Goal: Transaction & Acquisition: Obtain resource

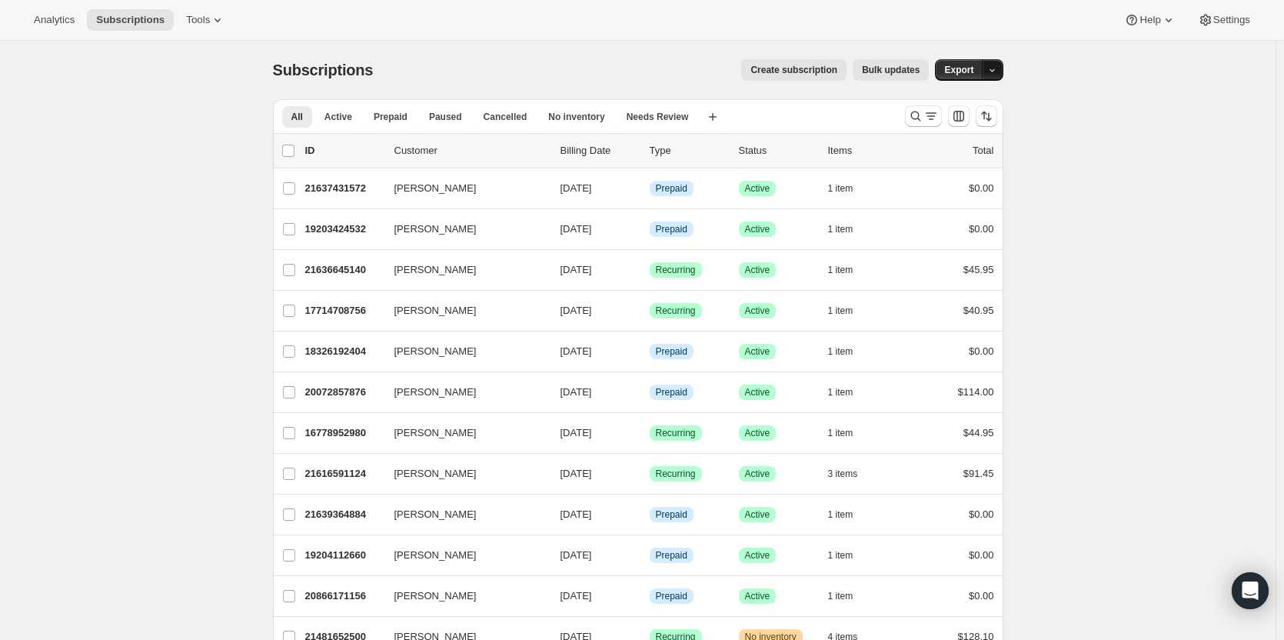
click at [997, 72] on icon "button" at bounding box center [992, 70] width 10 height 10
click at [335, 121] on span "Active" at bounding box center [338, 117] width 28 height 12
click at [934, 118] on icon "Search and filter results" at bounding box center [930, 115] width 15 height 15
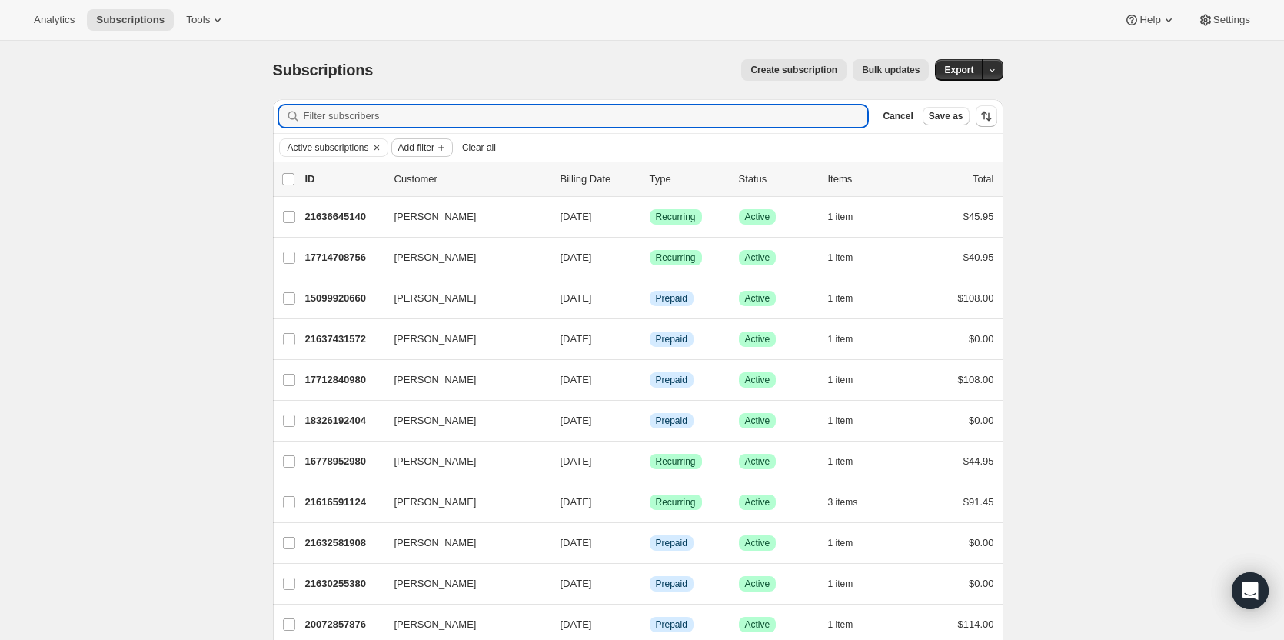
click at [417, 149] on span "Add filter" at bounding box center [416, 147] width 36 height 12
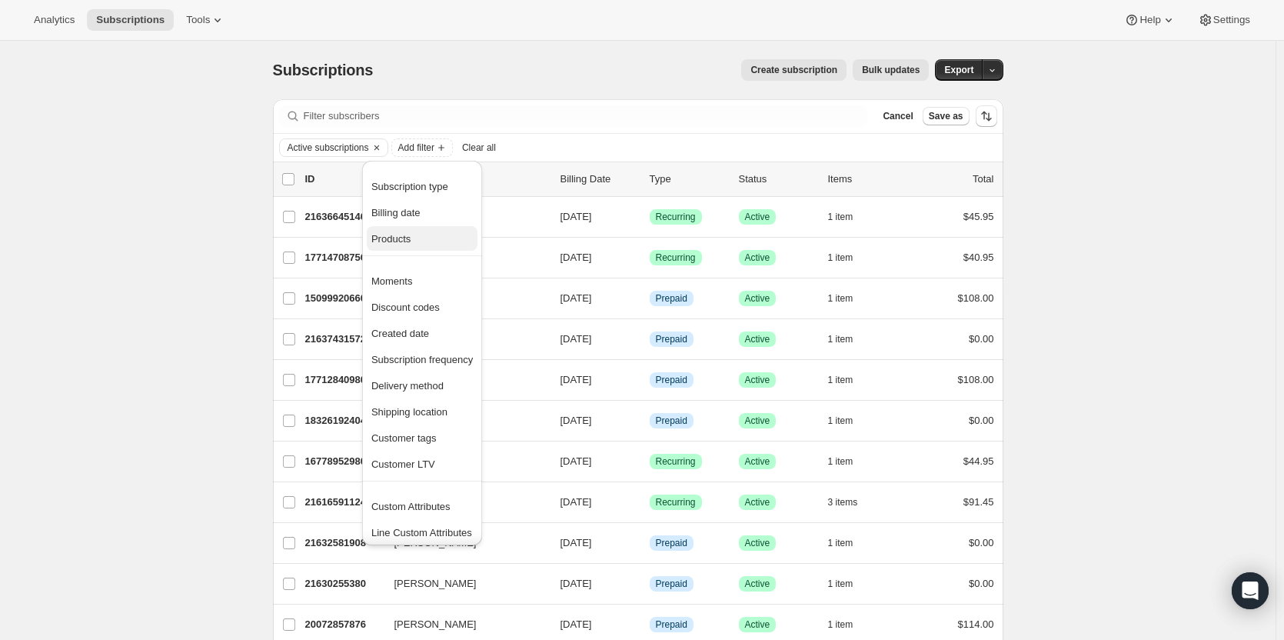
click at [400, 233] on span "Products" at bounding box center [390, 239] width 39 height 12
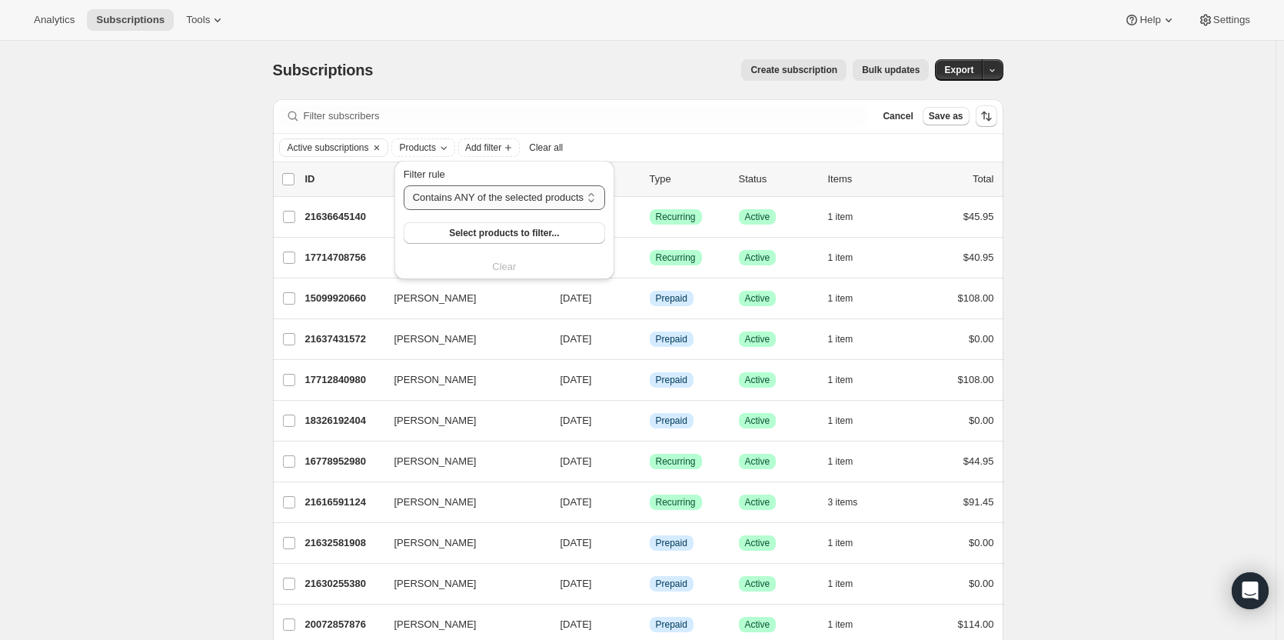
click at [464, 204] on select "Contains ANY of the selected products Contains ALL of the selected products Con…" at bounding box center [504, 197] width 201 height 25
click at [404, 185] on select "Contains ANY of the selected products Contains ALL of the selected products Con…" at bounding box center [504, 197] width 201 height 25
click at [508, 229] on span "Select products to filter..." at bounding box center [504, 233] width 110 height 12
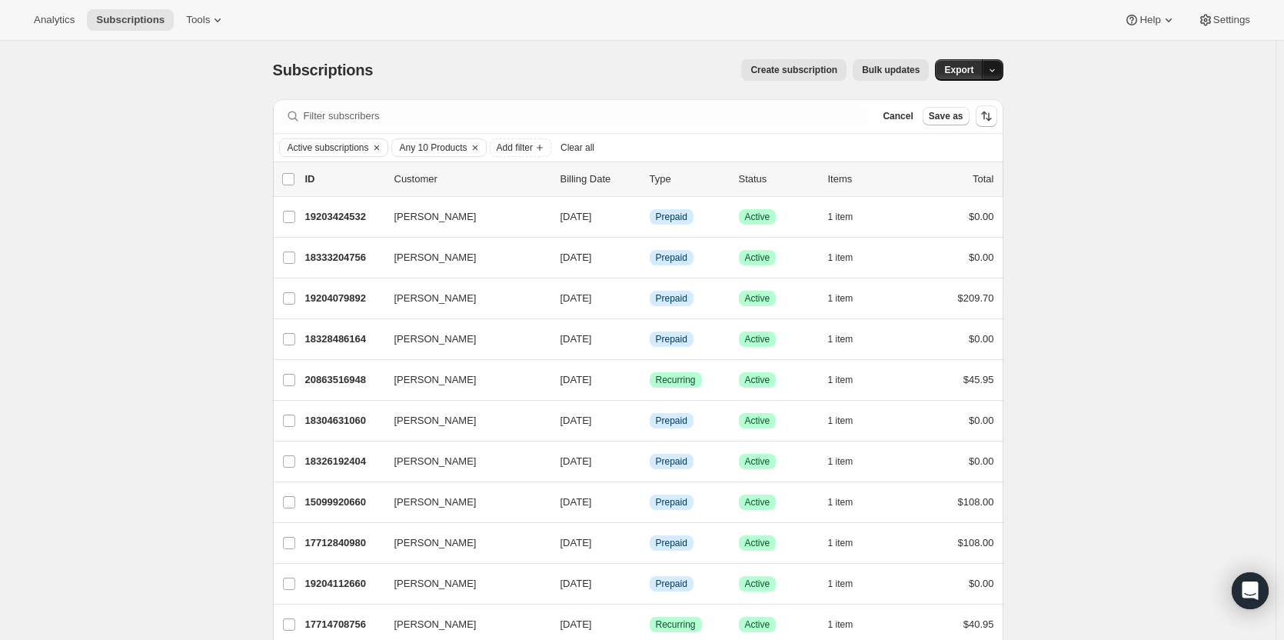
click at [997, 70] on icon "button" at bounding box center [992, 70] width 10 height 10
click at [948, 104] on span "Subscription data" at bounding box center [914, 102] width 77 height 12
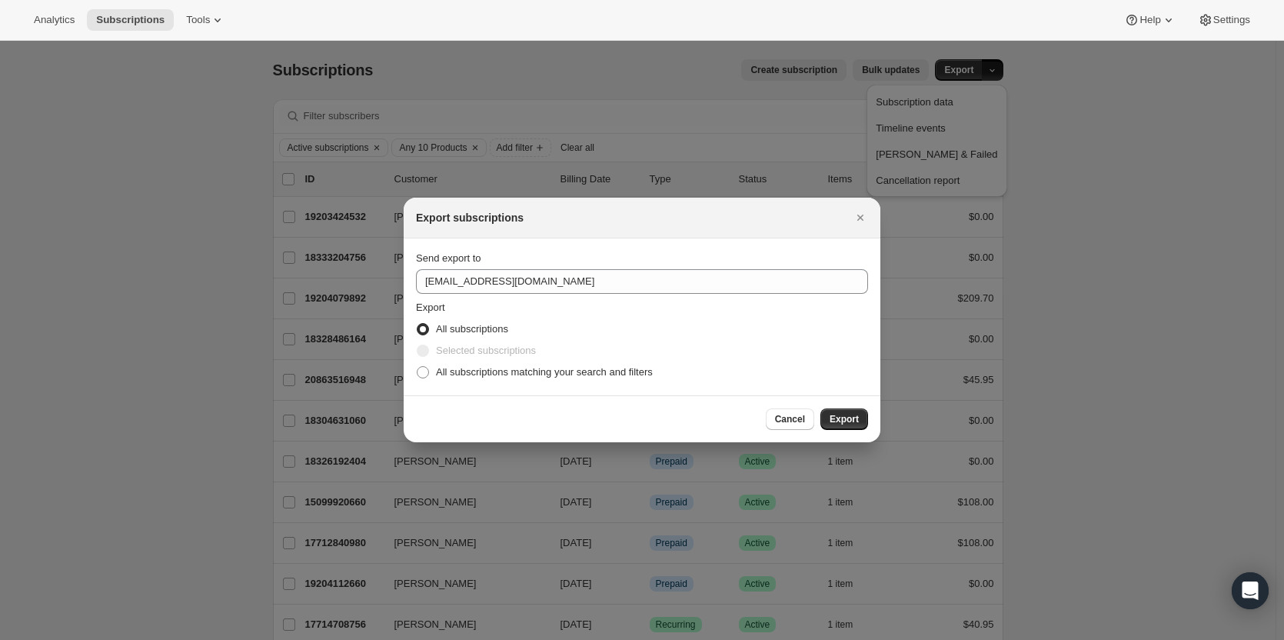
click at [444, 383] on section "Send export to support@fuelgoods.com Export All subscriptions Selected subscrip…" at bounding box center [642, 316] width 477 height 157
click at [462, 370] on span "All subscriptions matching your search and filters" at bounding box center [544, 372] width 217 height 12
click at [417, 367] on input "All subscriptions matching your search and filters" at bounding box center [417, 366] width 1 height 1
radio input "true"
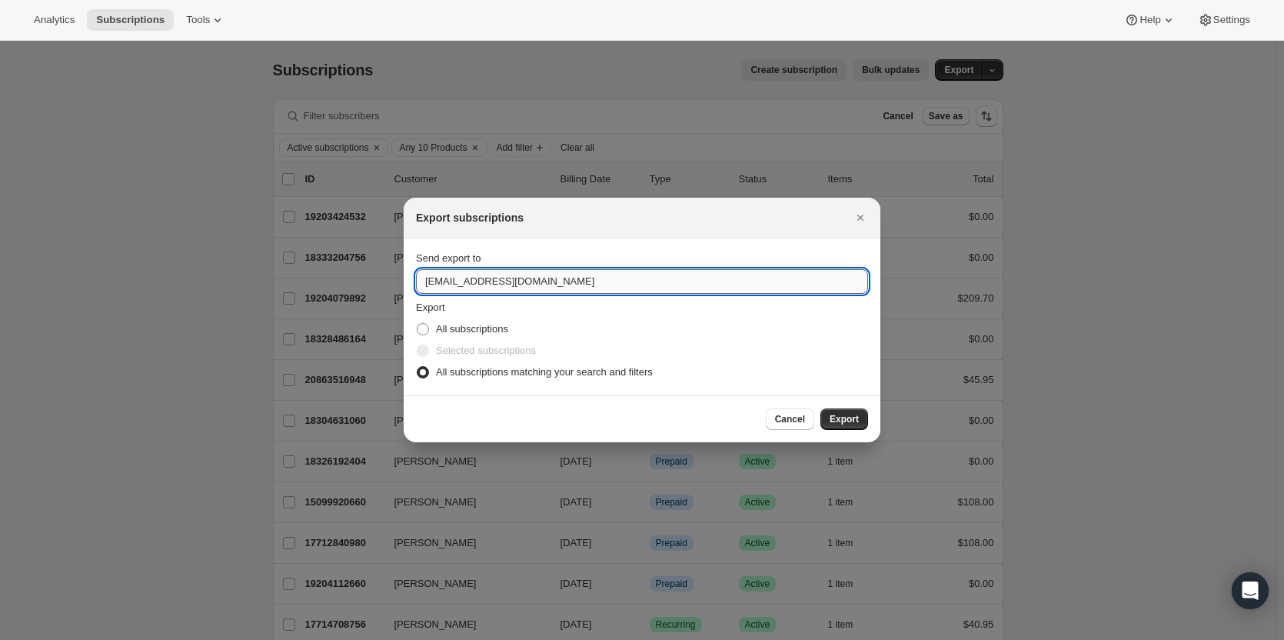
click at [489, 284] on input "support@fuelgoods.com" at bounding box center [642, 281] width 452 height 25
type input "mmcmahon@Fuelgoods.com"
click at [830, 412] on button "Export" at bounding box center [844, 419] width 48 height 22
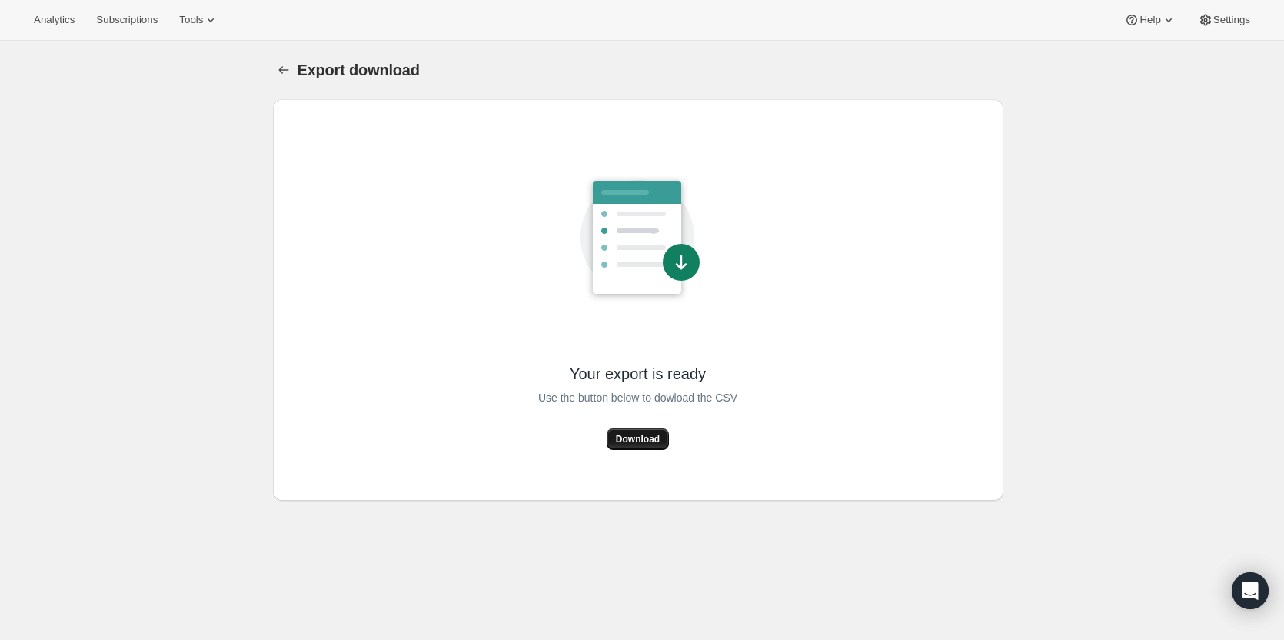
click at [655, 433] on button "Download" at bounding box center [638, 439] width 62 height 22
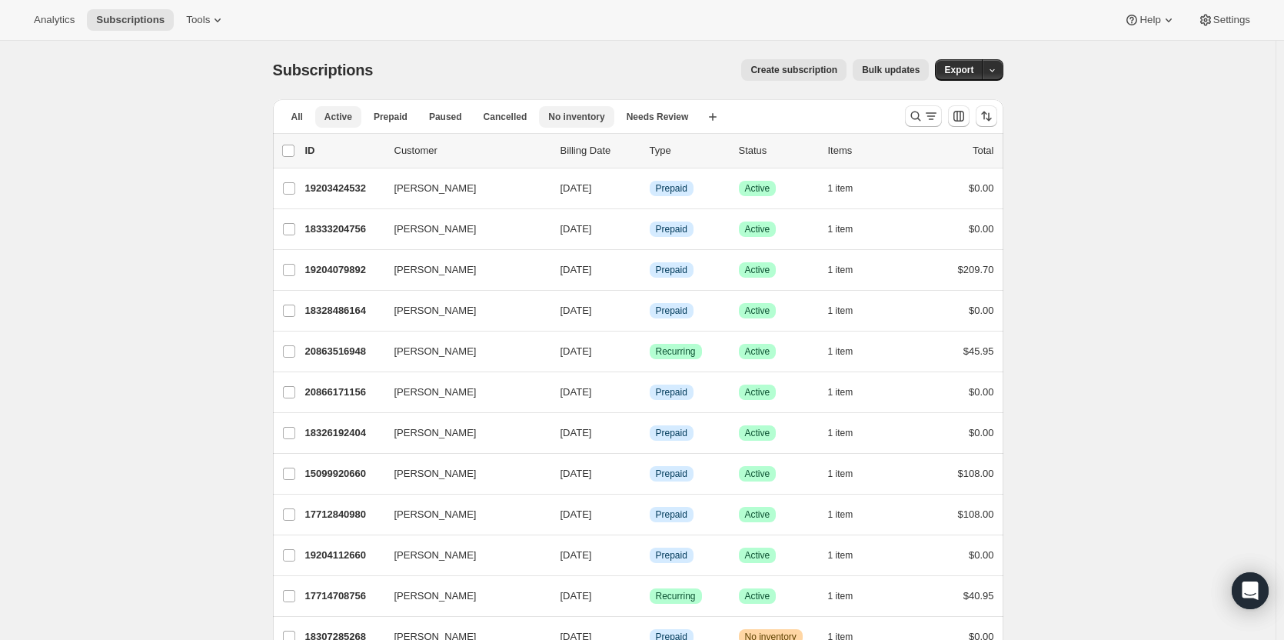
click at [571, 118] on span "No inventory" at bounding box center [576, 117] width 56 height 12
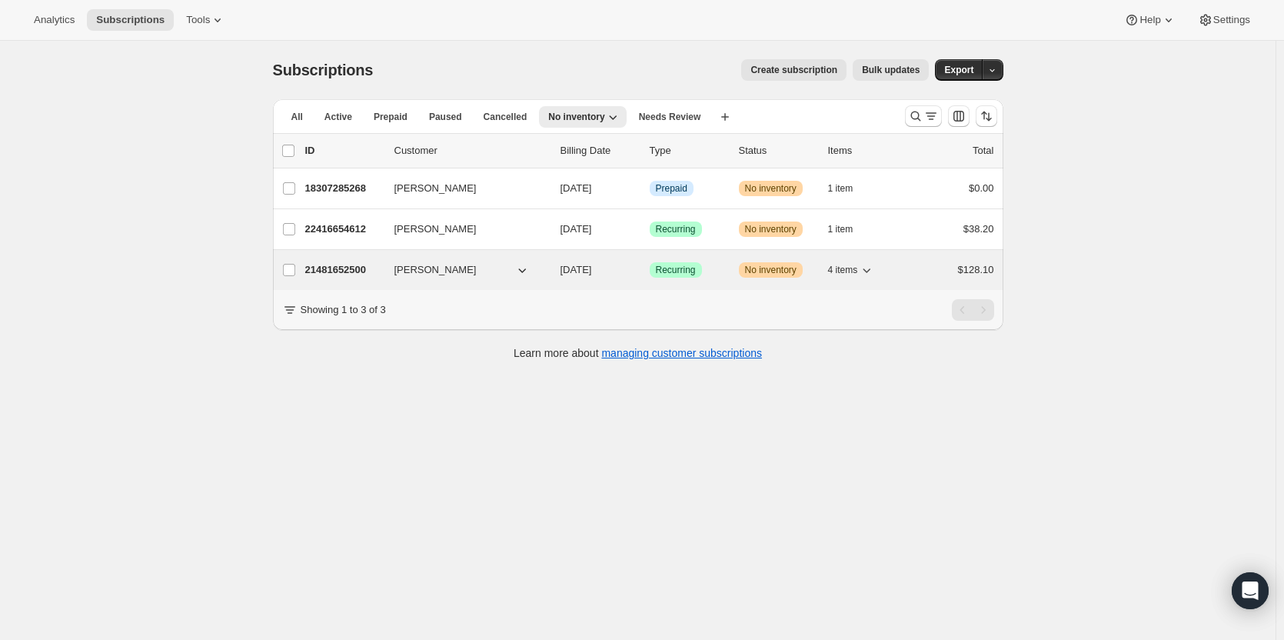
click at [694, 261] on div "21481652500 Julie Rabbitt 09/25/2025 Success Recurring Warning No inventory 4 i…" at bounding box center [649, 270] width 689 height 22
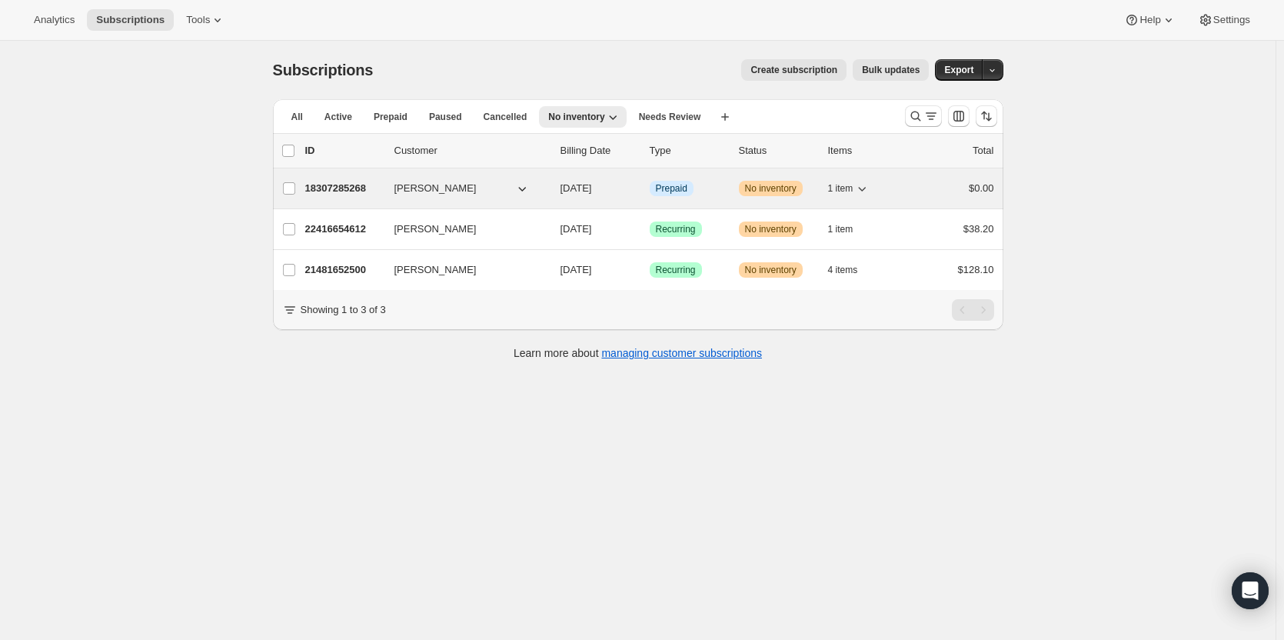
click at [714, 195] on div "Info Prepaid" at bounding box center [688, 188] width 77 height 15
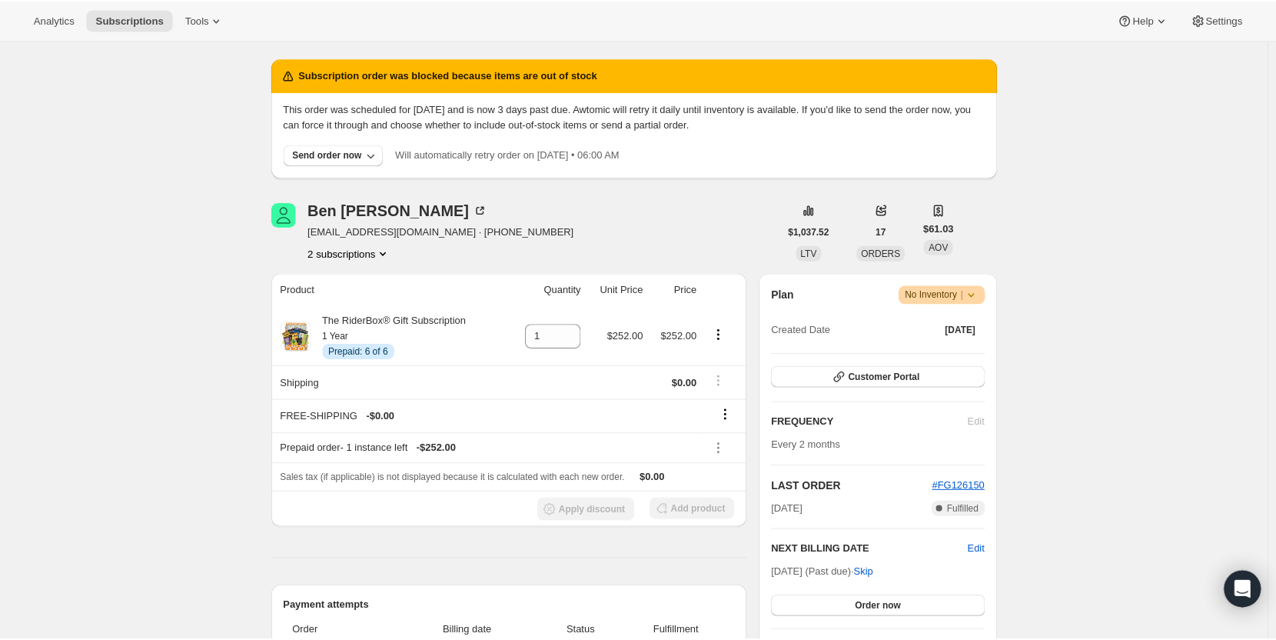
scroll to position [40, 0]
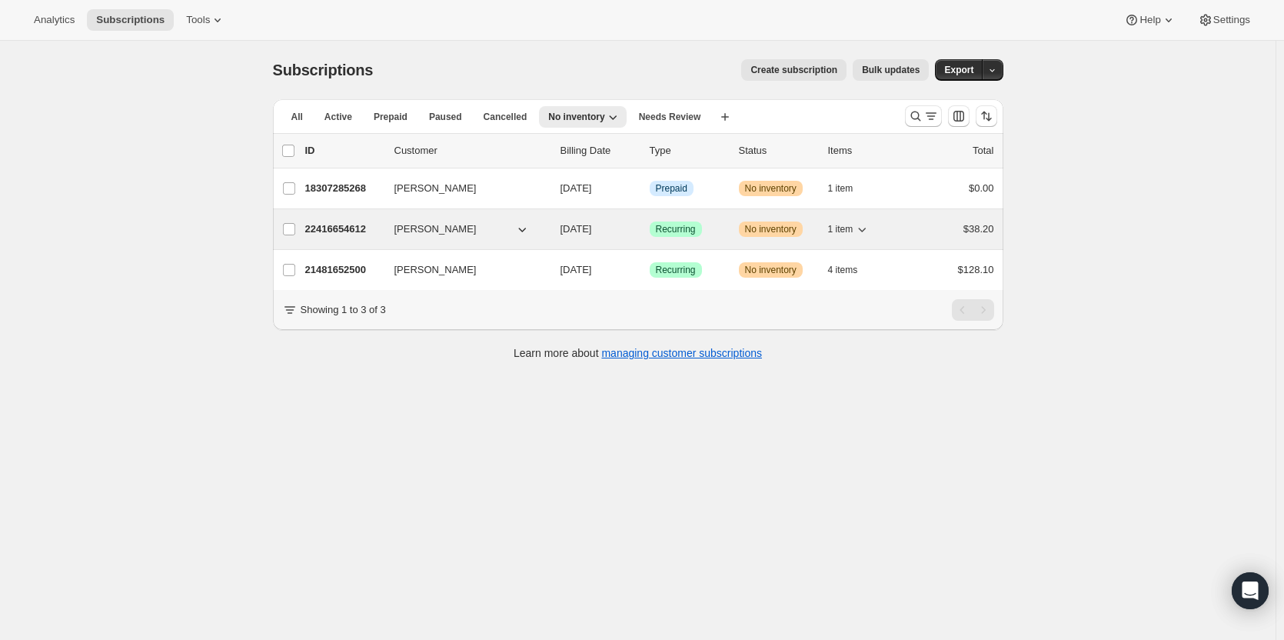
click at [728, 237] on div "22416654612 [PERSON_NAME] [DATE] Success Recurring Warning No inventory 1 item …" at bounding box center [649, 229] width 689 height 22
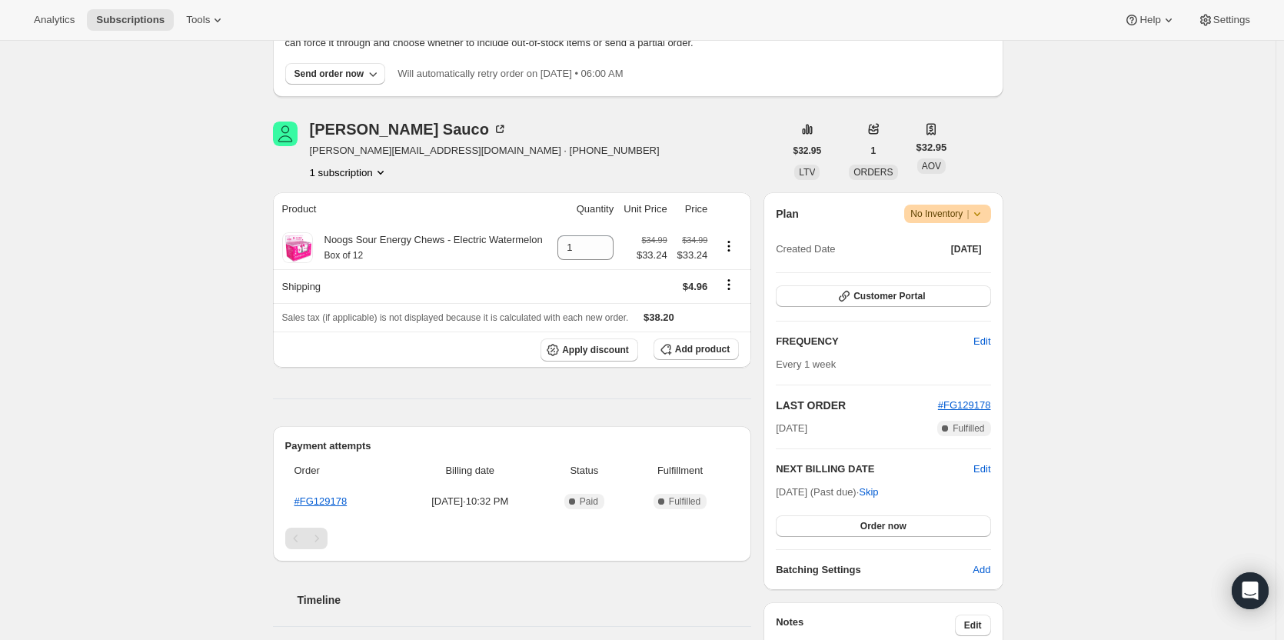
scroll to position [123, 0]
